Goal: Navigation & Orientation: Find specific page/section

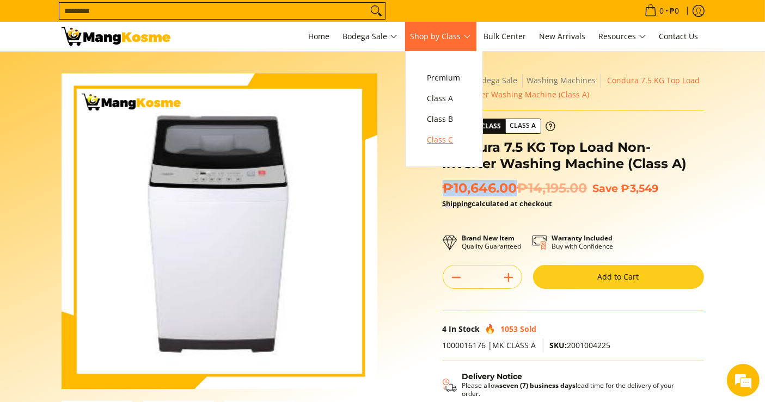
click at [447, 140] on span "Class C" at bounding box center [443, 140] width 33 height 14
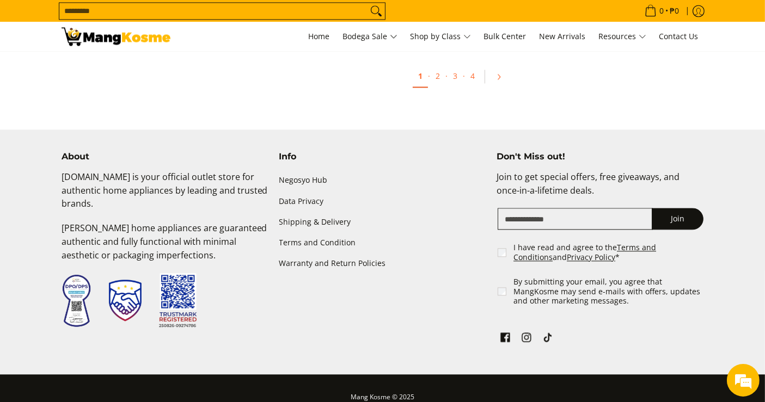
scroll to position [2358, 0]
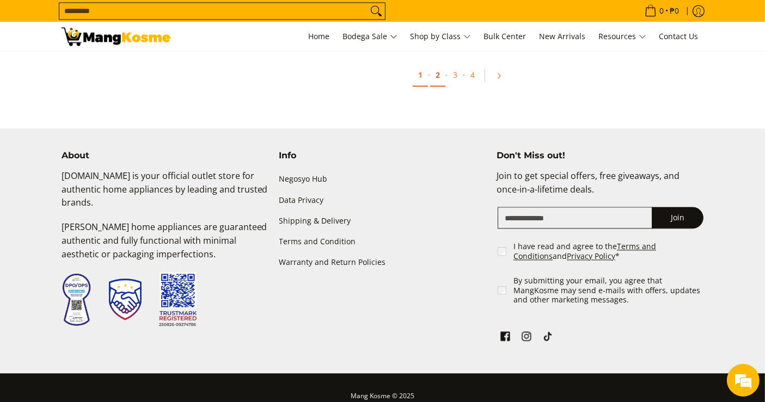
click at [435, 77] on link "2" at bounding box center [437, 75] width 15 height 22
